Goal: Task Accomplishment & Management: Use online tool/utility

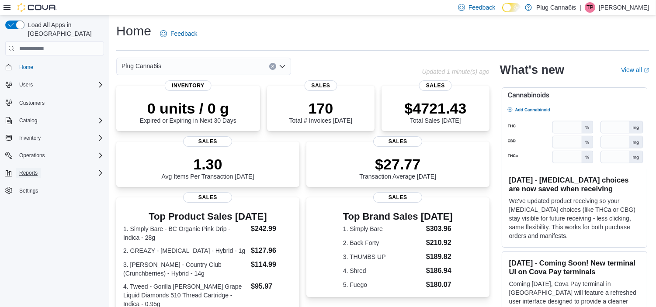
click at [25, 170] on span "Reports" at bounding box center [28, 173] width 18 height 7
click at [24, 206] on span "Reports" at bounding box center [25, 209] width 18 height 7
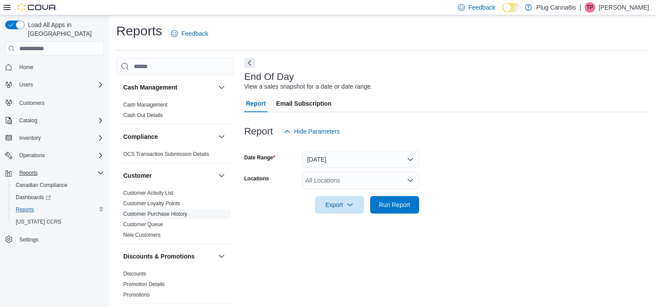
scroll to position [5, 0]
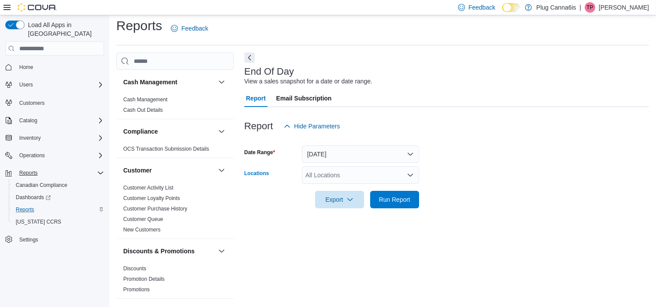
click at [342, 175] on div "All Locations" at bounding box center [360, 175] width 117 height 17
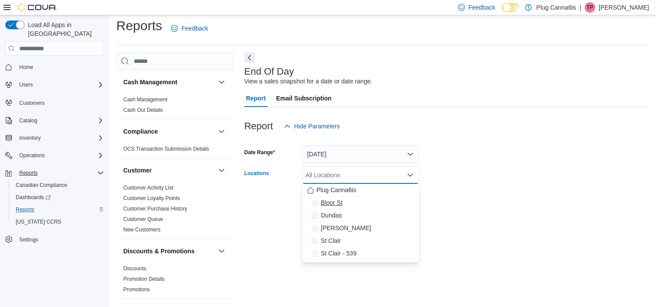
click at [339, 202] on span "Bloor St" at bounding box center [332, 203] width 22 height 9
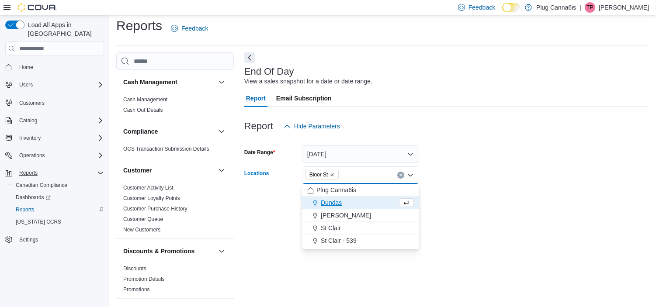
click at [492, 188] on div at bounding box center [446, 187] width 405 height 7
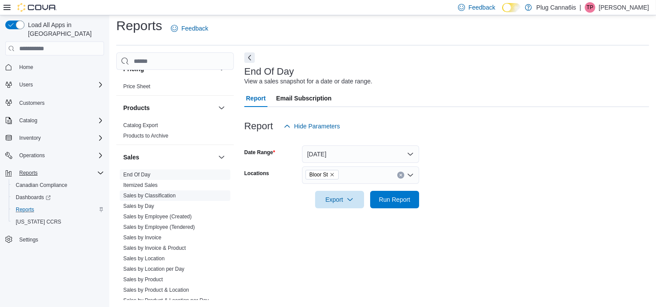
scroll to position [613, 0]
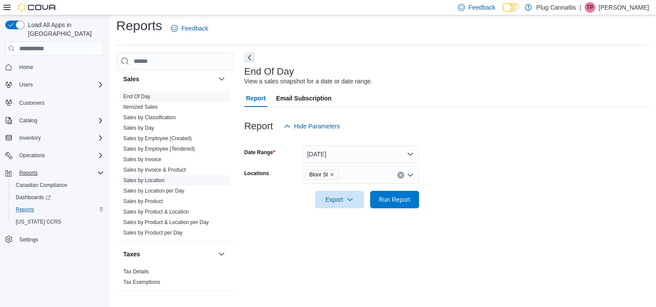
click at [152, 182] on link "Sales by Location" at bounding box center [144, 181] width 42 height 6
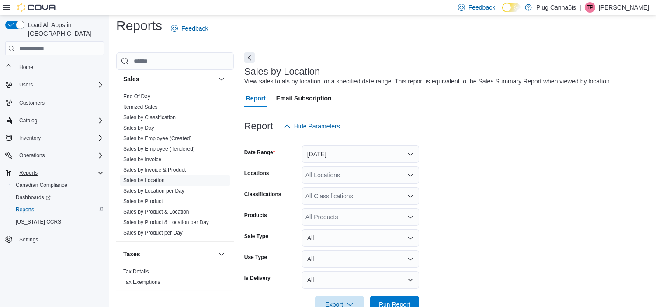
scroll to position [20, 0]
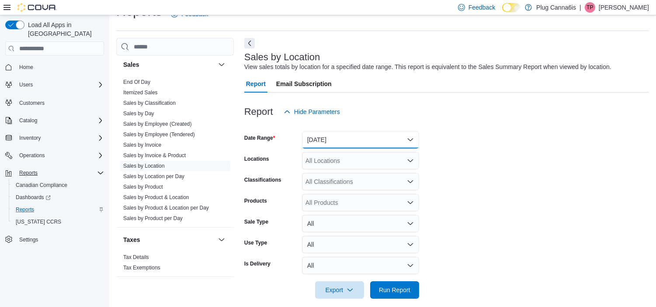
click at [324, 141] on button "[DATE]" at bounding box center [360, 139] width 117 height 17
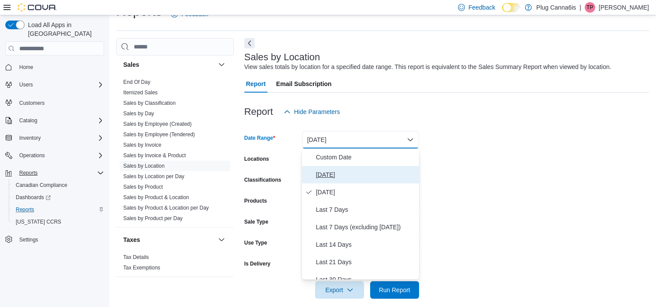
click at [330, 175] on span "[DATE]" at bounding box center [366, 175] width 100 height 10
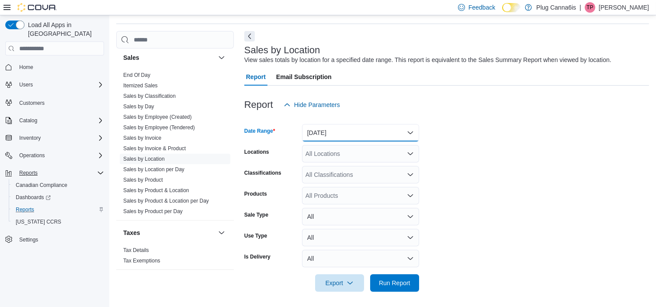
scroll to position [28, 0]
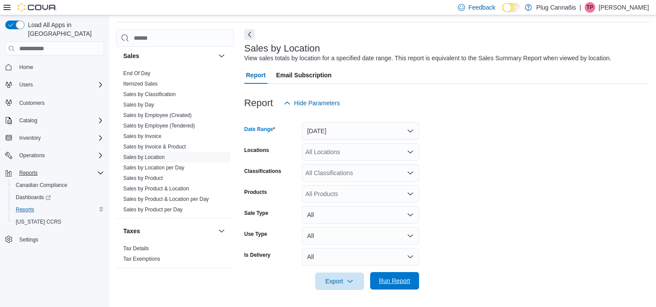
click at [407, 281] on span "Run Report" at bounding box center [394, 281] width 31 height 9
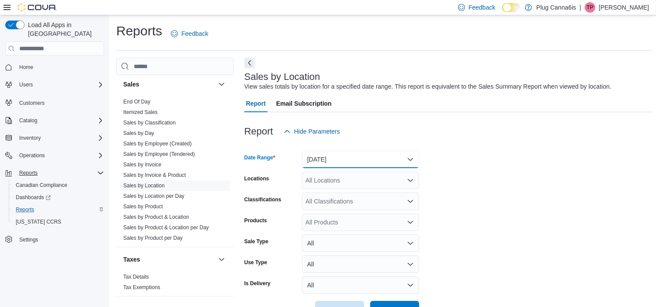
click at [365, 160] on button "[DATE]" at bounding box center [360, 159] width 117 height 17
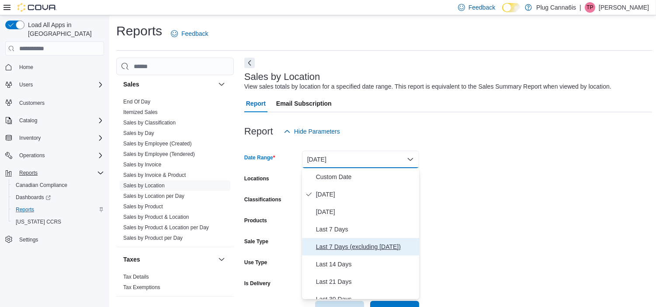
click at [385, 248] on span "Last 7 Days (excluding [DATE])" at bounding box center [366, 247] width 100 height 10
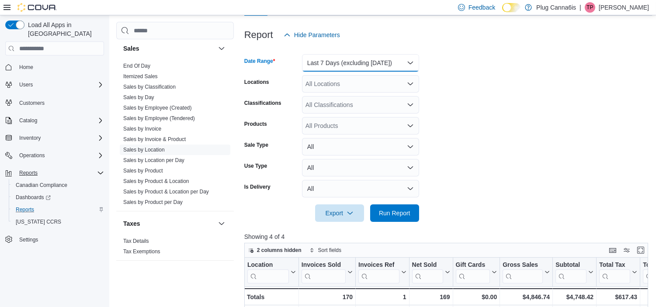
scroll to position [97, 0]
click at [414, 199] on div at bounding box center [448, 200] width 408 height 7
click at [405, 213] on span "Run Report" at bounding box center [394, 212] width 31 height 9
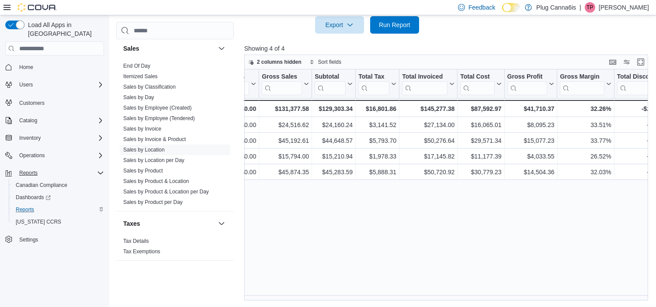
scroll to position [0, 245]
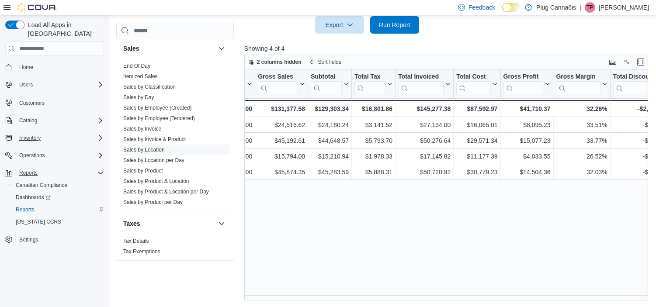
click at [45, 133] on div "Inventory" at bounding box center [60, 138] width 88 height 10
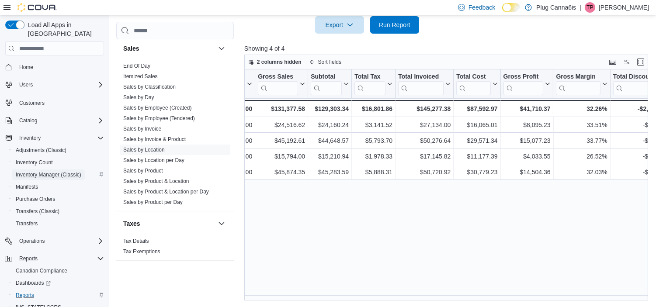
click at [57, 171] on span "Inventory Manager (Classic)" at bounding box center [49, 174] width 66 height 7
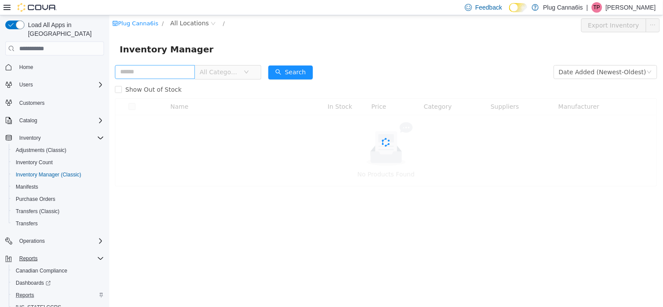
click at [141, 71] on input "text" at bounding box center [155, 72] width 80 height 14
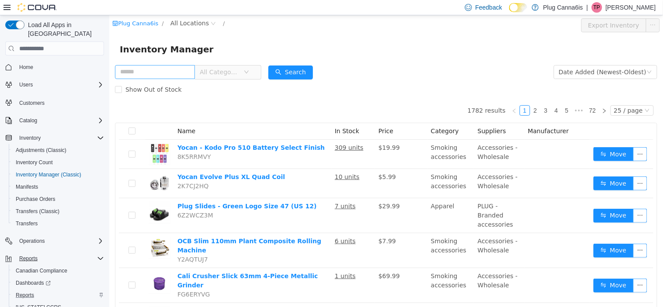
click at [163, 70] on input "text" at bounding box center [155, 72] width 80 height 14
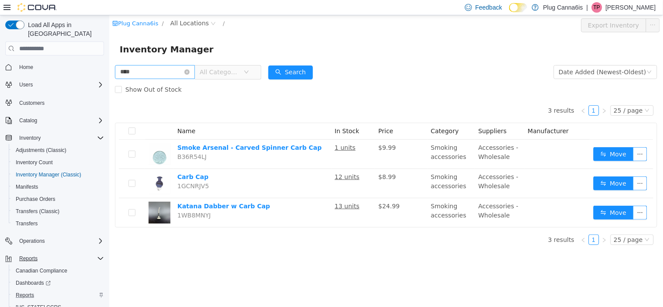
type input "****"
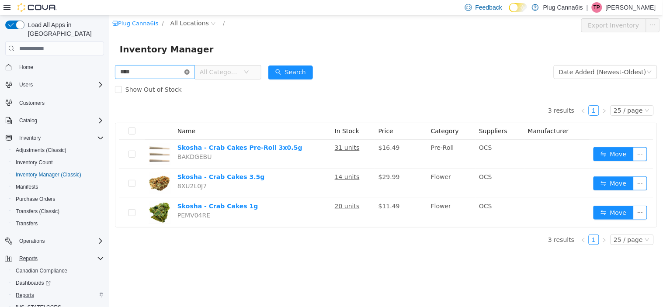
click at [189, 73] on icon "icon: close-circle" at bounding box center [186, 72] width 5 height 5
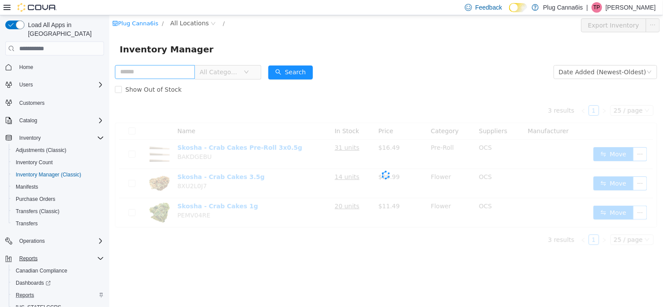
click at [226, 70] on span "All Categories" at bounding box center [219, 72] width 40 height 9
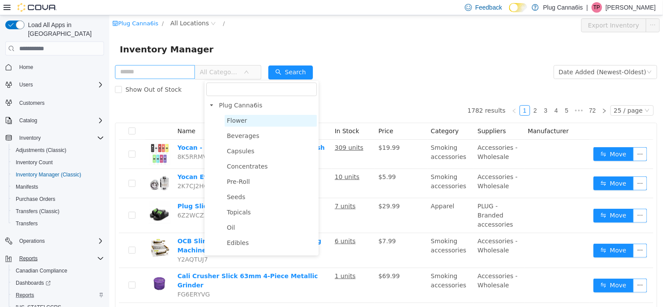
click at [251, 122] on span "Flower" at bounding box center [270, 121] width 92 height 12
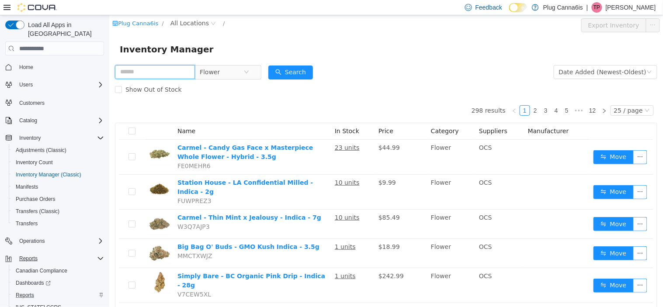
click at [178, 77] on input "text" at bounding box center [155, 72] width 80 height 14
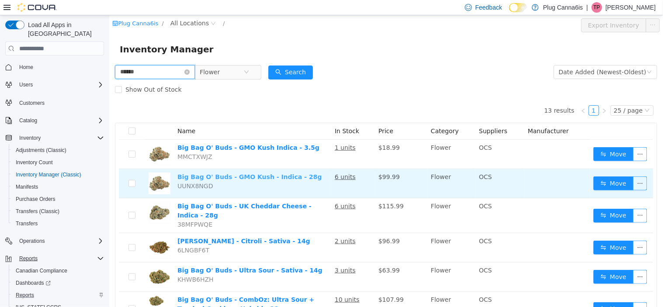
type input "******"
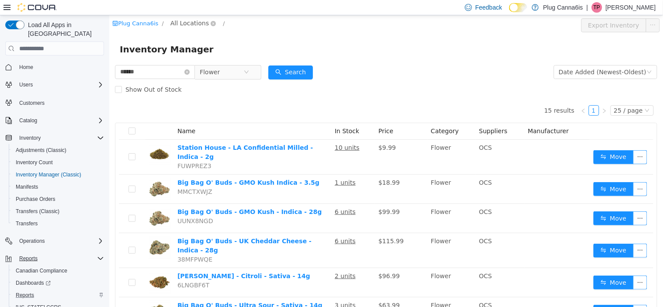
click at [171, 26] on span "All Locations" at bounding box center [189, 23] width 38 height 10
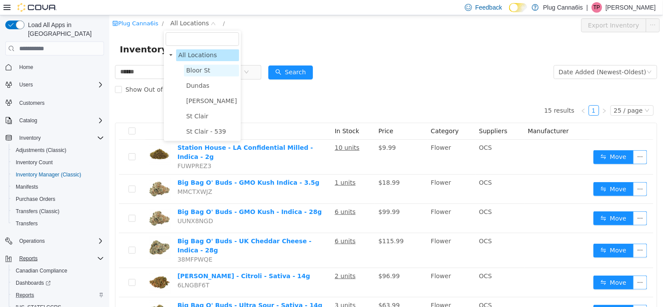
click at [202, 71] on span "Bloor St" at bounding box center [198, 70] width 24 height 7
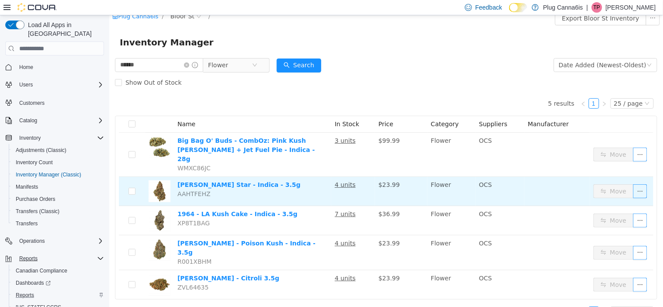
scroll to position [10, 0]
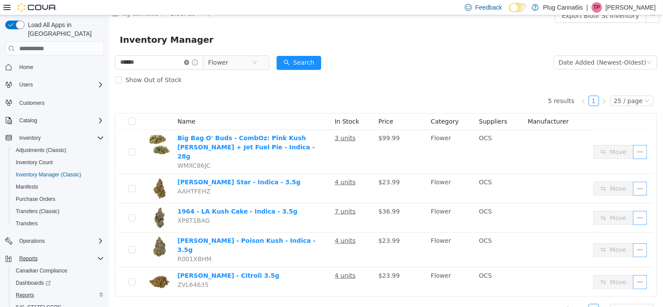
click at [189, 63] on icon "icon: close-circle" at bounding box center [186, 62] width 5 height 5
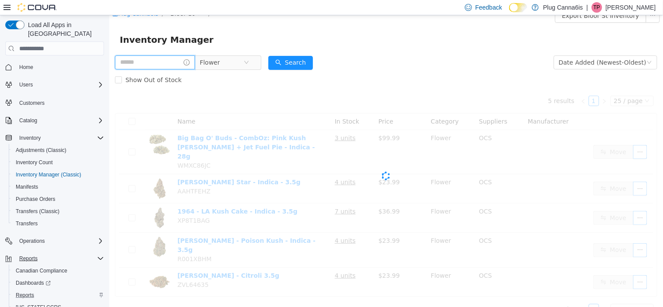
click at [169, 62] on input "text" at bounding box center [155, 63] width 80 height 14
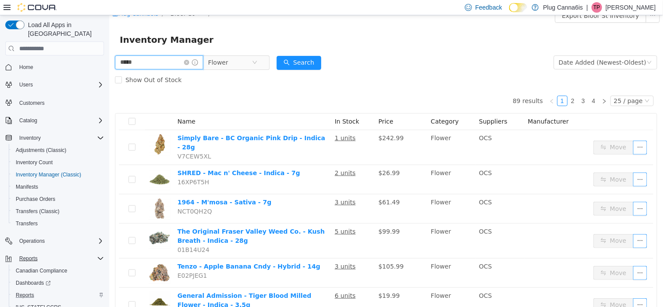
type input "*****"
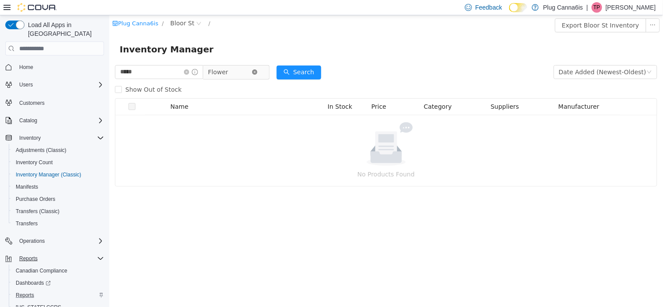
click at [257, 70] on icon "icon: close-circle" at bounding box center [254, 72] width 5 height 5
